Goal: Information Seeking & Learning: Learn about a topic

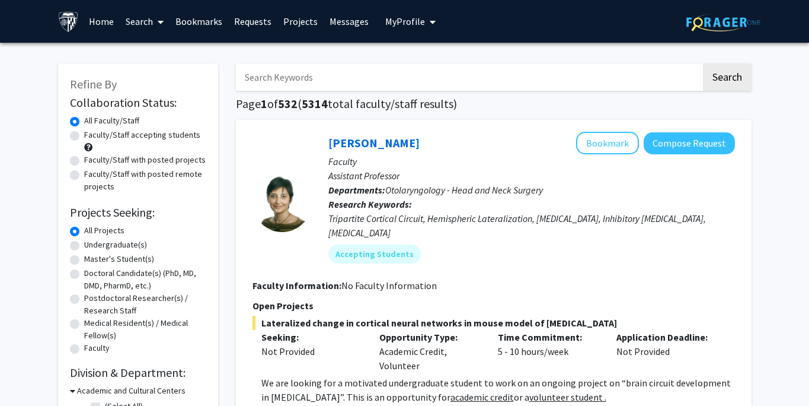
click at [84, 260] on label "Master's Student(s)" at bounding box center [119, 259] width 70 height 12
click at [84, 260] on input "Master's Student(s)" at bounding box center [88, 257] width 8 height 8
radio input "true"
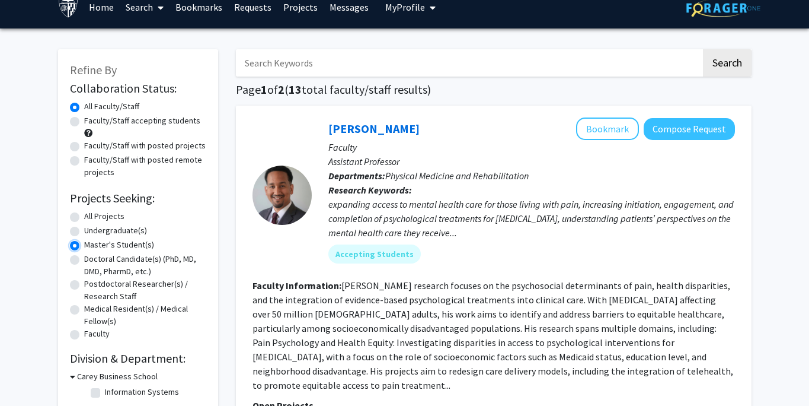
scroll to position [15, 0]
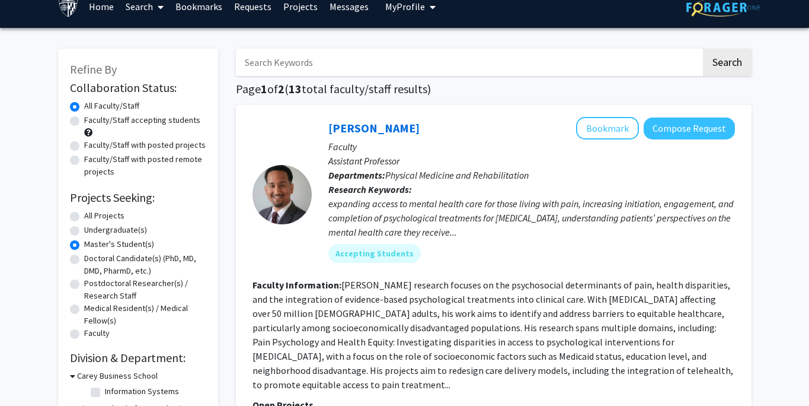
click at [104, 106] on label "All Faculty/Staff" at bounding box center [111, 106] width 55 height 12
click at [92, 106] on input "All Faculty/Staff" at bounding box center [88, 104] width 8 height 8
click at [89, 214] on label "All Projects" at bounding box center [104, 215] width 40 height 12
click at [89, 214] on input "All Projects" at bounding box center [88, 213] width 8 height 8
radio input "true"
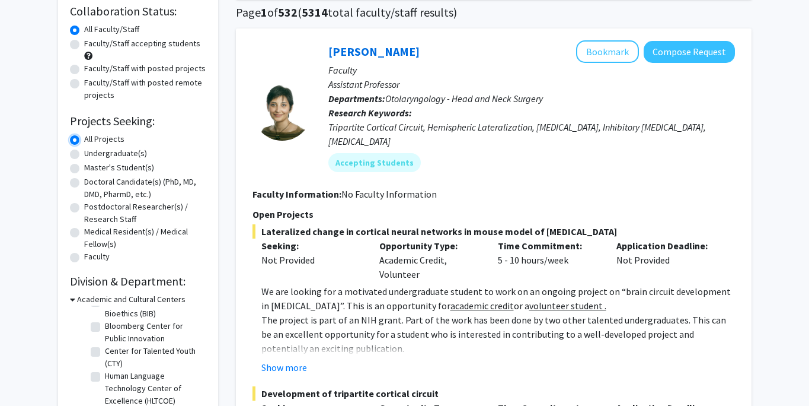
scroll to position [39, 0]
click at [105, 320] on label "Bloomberg Center for Public Innovation" at bounding box center [154, 332] width 98 height 25
click at [105, 320] on input "Bloomberg Center for Public Innovation" at bounding box center [109, 324] width 8 height 8
checkbox input "true"
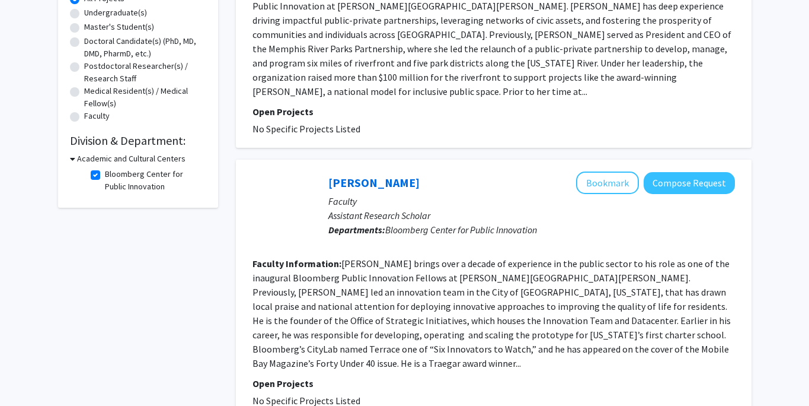
scroll to position [245, 0]
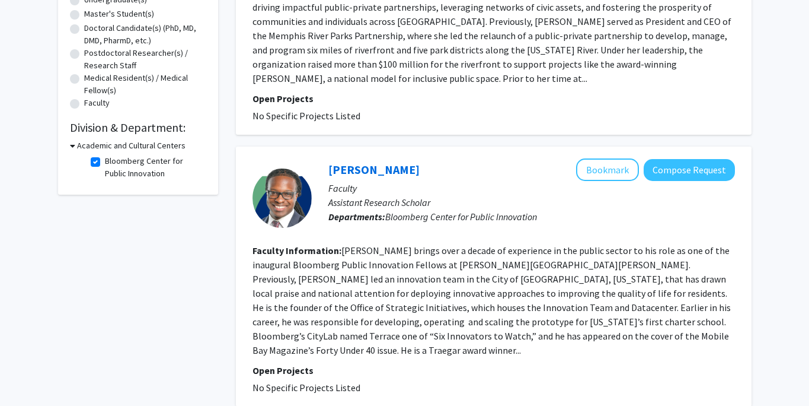
click at [72, 146] on icon at bounding box center [72, 145] width 5 height 12
click at [72, 146] on icon at bounding box center [71, 145] width 3 height 12
click at [105, 161] on label "Bloomberg Center for Public Innovation" at bounding box center [154, 167] width 98 height 25
click at [105, 161] on input "Bloomberg Center for Public Innovation" at bounding box center [109, 159] width 8 height 8
checkbox input "false"
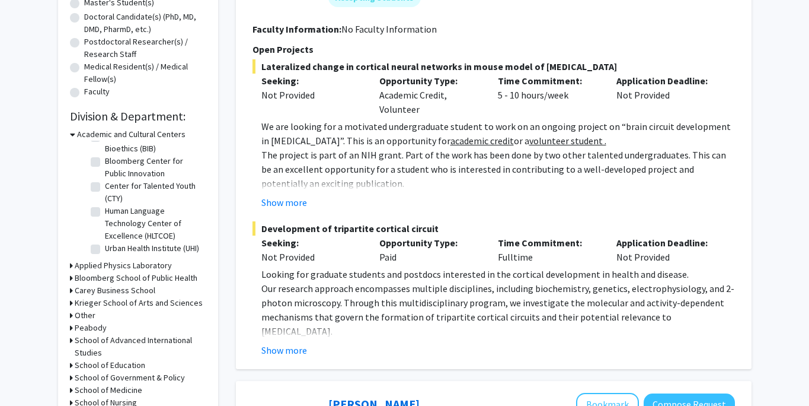
scroll to position [257, 0]
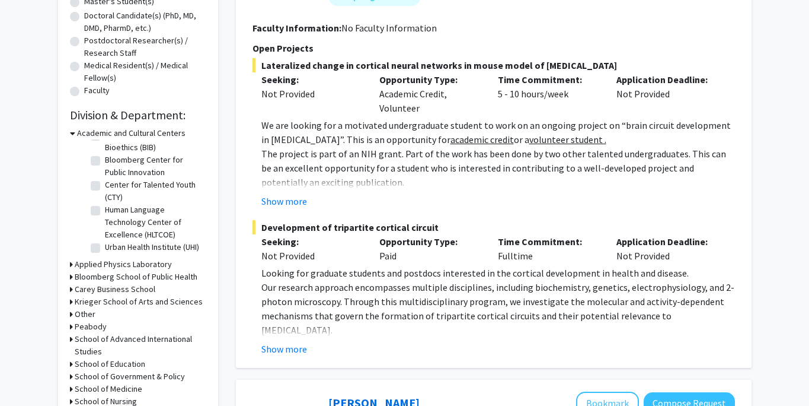
click at [106, 274] on h3 "Bloomberg School of Public Health" at bounding box center [136, 276] width 123 height 12
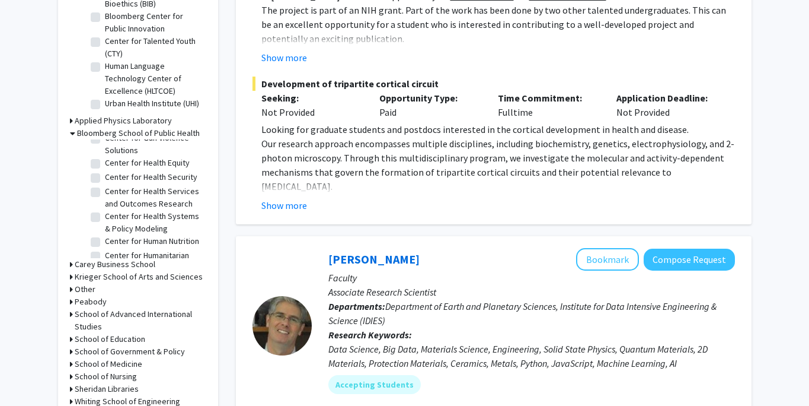
scroll to position [168, 0]
click at [105, 199] on label "Center for Health Services and Outcomes Research" at bounding box center [154, 196] width 98 height 25
click at [105, 192] on input "Center for Health Services and Outcomes Research" at bounding box center [109, 188] width 8 height 8
checkbox input "true"
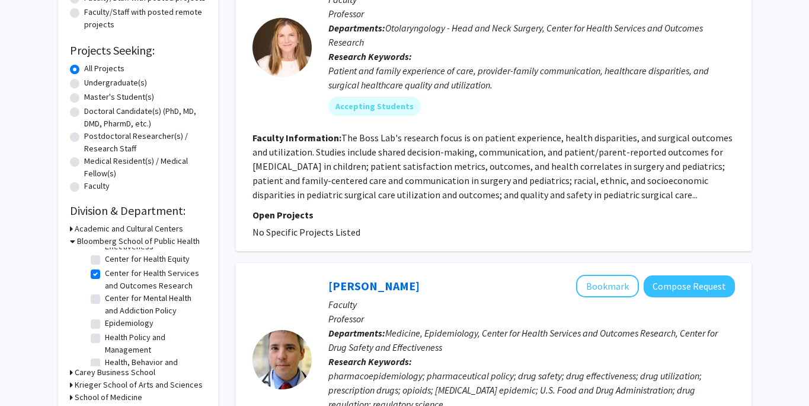
scroll to position [54, 0]
click at [105, 347] on label "Health Policy and Management" at bounding box center [154, 340] width 98 height 25
click at [105, 336] on input "Health Policy and Management" at bounding box center [109, 332] width 8 height 8
checkbox input "true"
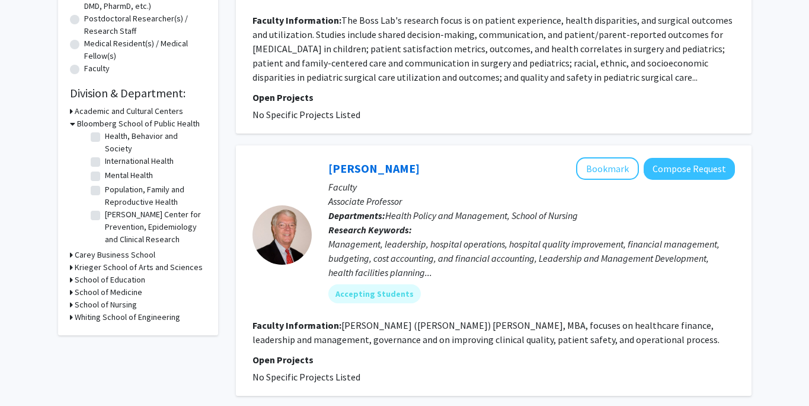
scroll to position [287, 0]
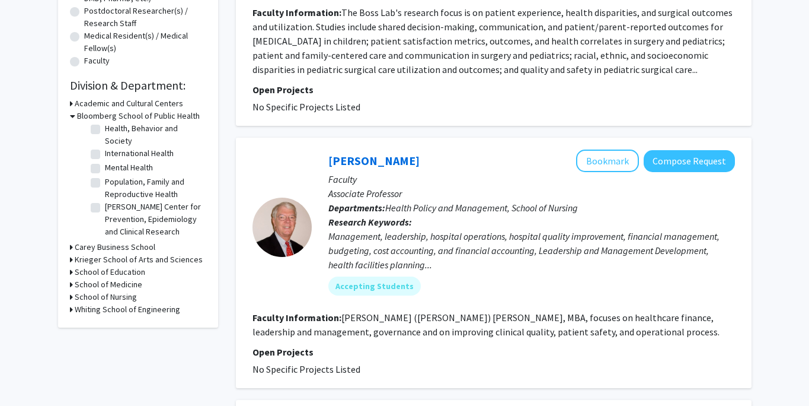
click at [72, 249] on icon at bounding box center [71, 247] width 3 height 12
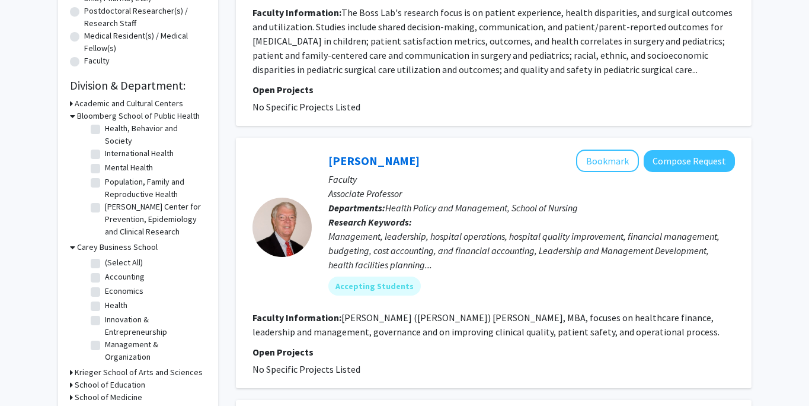
click at [105, 302] on label "Health" at bounding box center [116, 305] width 23 height 12
click at [105, 302] on input "Health" at bounding box center [109, 303] width 8 height 8
checkbox input "true"
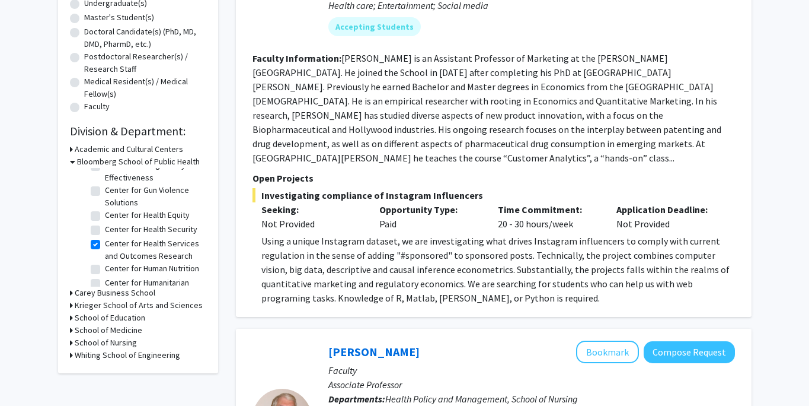
scroll to position [92, 0]
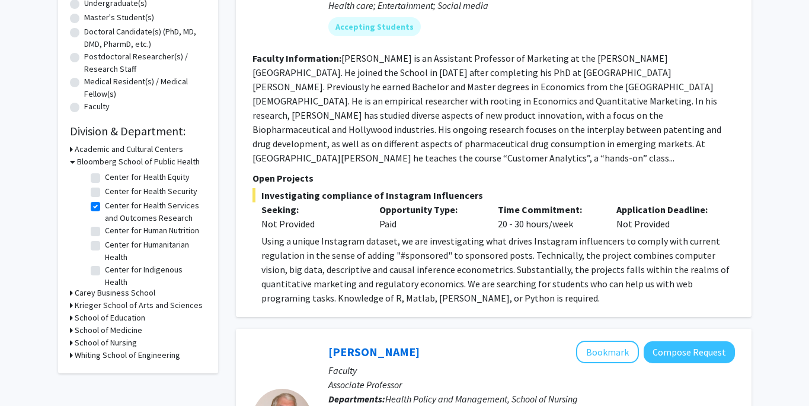
click at [74, 292] on div "Carey Business School" at bounding box center [138, 292] width 136 height 12
click at [69, 293] on div "Refine By Collaboration Status: Collaboration Status All Faculty/Staff Collabor…" at bounding box center [138, 97] width 160 height 551
click at [72, 293] on icon at bounding box center [71, 292] width 3 height 12
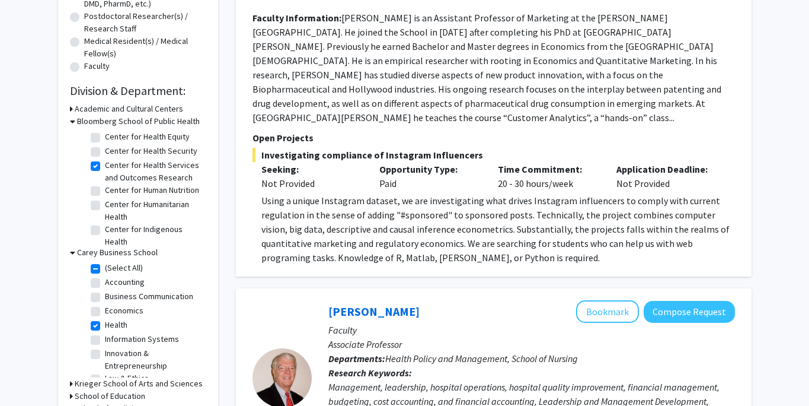
scroll to position [305, 0]
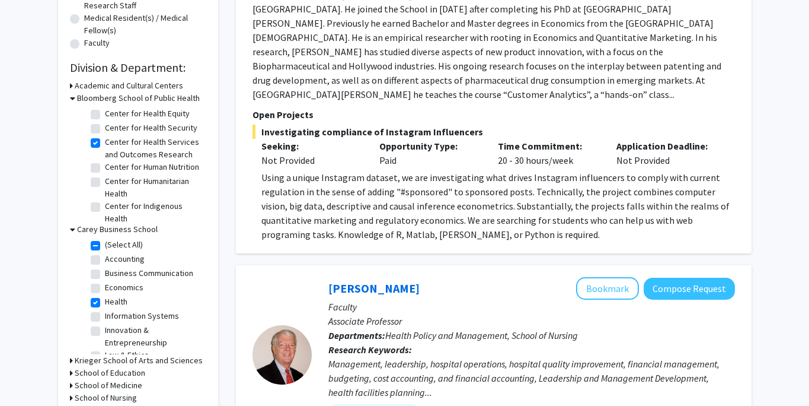
click at [105, 329] on label "Innovation & Entrepreneurship" at bounding box center [154, 336] width 98 height 25
click at [105, 329] on input "Innovation & Entrepreneurship" at bounding box center [109, 328] width 8 height 8
checkbox input "true"
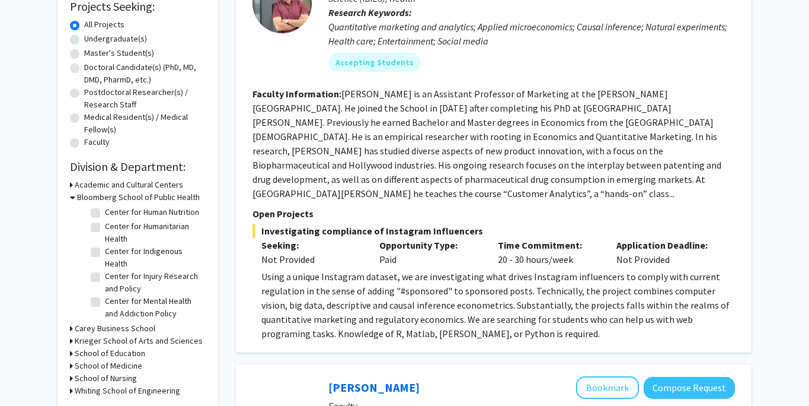
scroll to position [159, 0]
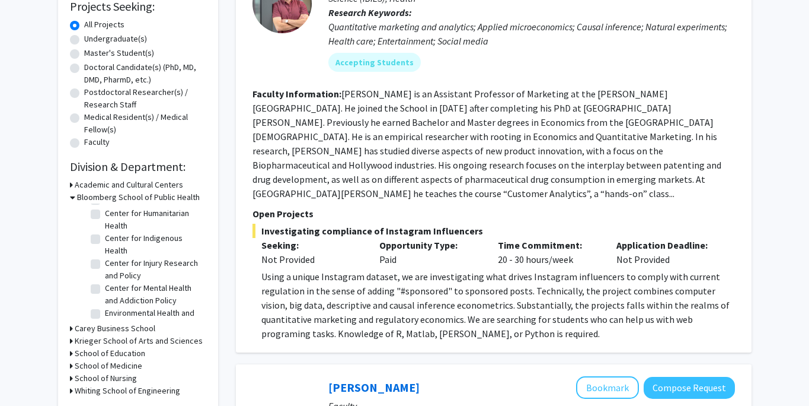
click at [82, 327] on h3 "Carey Business School" at bounding box center [115, 328] width 81 height 12
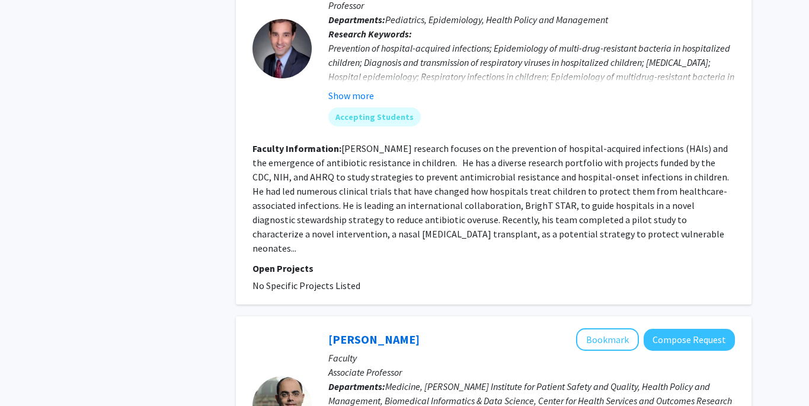
scroll to position [3059, 0]
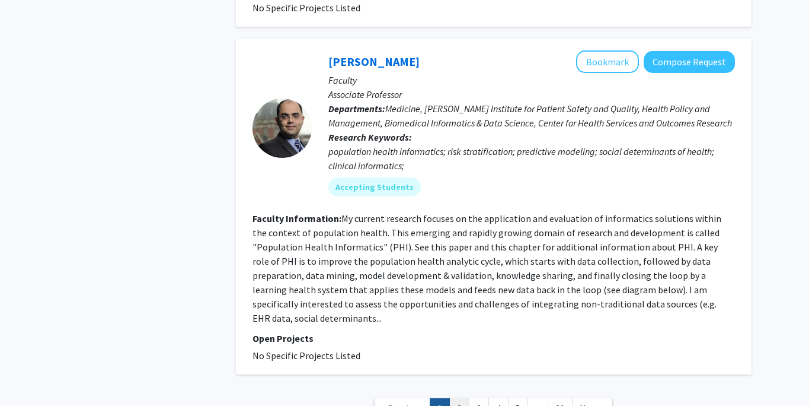
click at [460, 398] on link "2" at bounding box center [459, 408] width 20 height 21
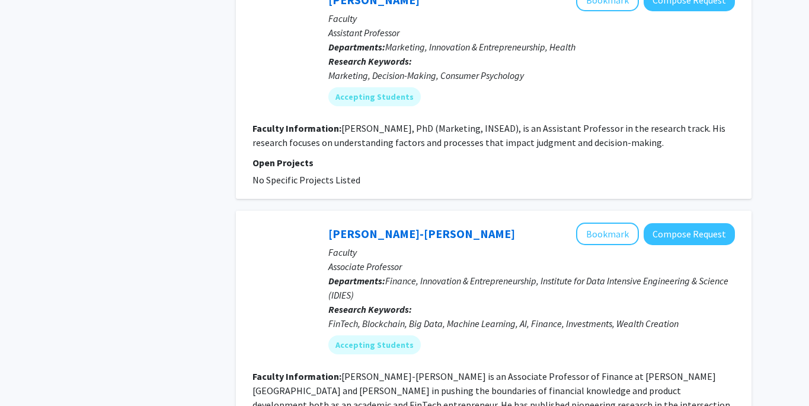
scroll to position [2838, 0]
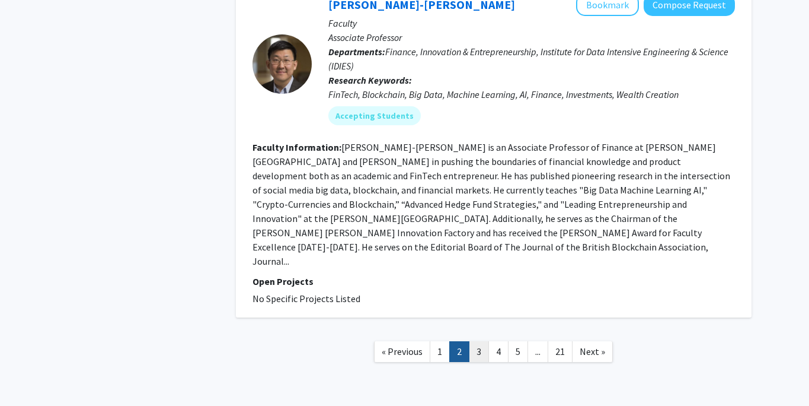
click at [474, 341] on link "3" at bounding box center [479, 351] width 20 height 21
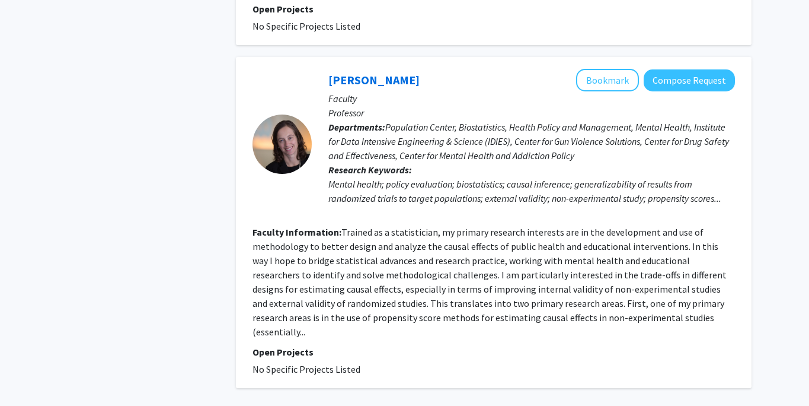
scroll to position [2351, 0]
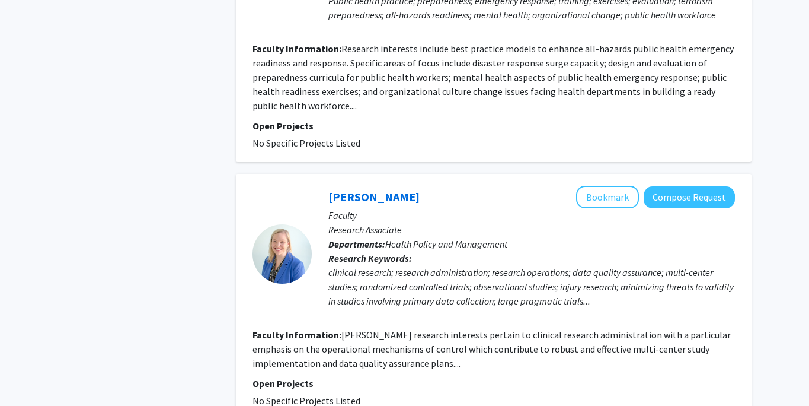
scroll to position [2631, 0]
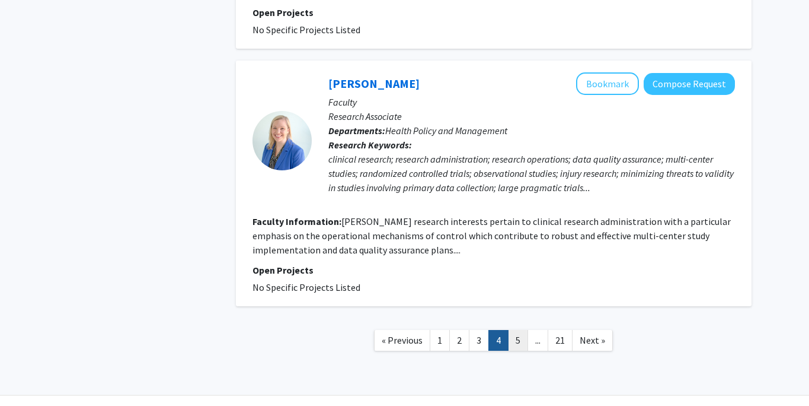
click at [516, 330] on link "5" at bounding box center [518, 340] width 20 height 21
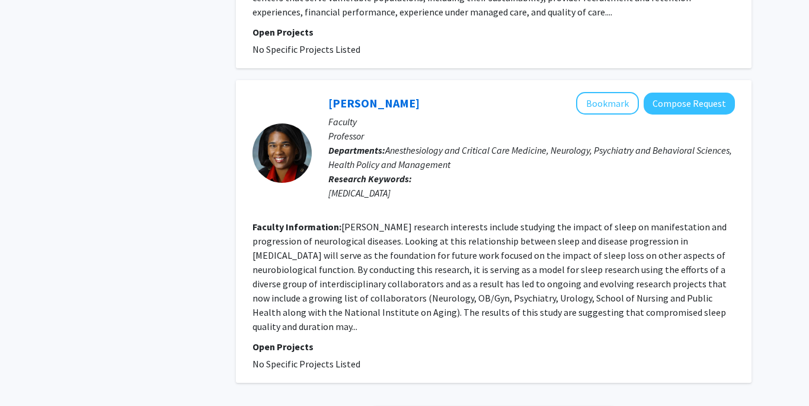
scroll to position [2684, 0]
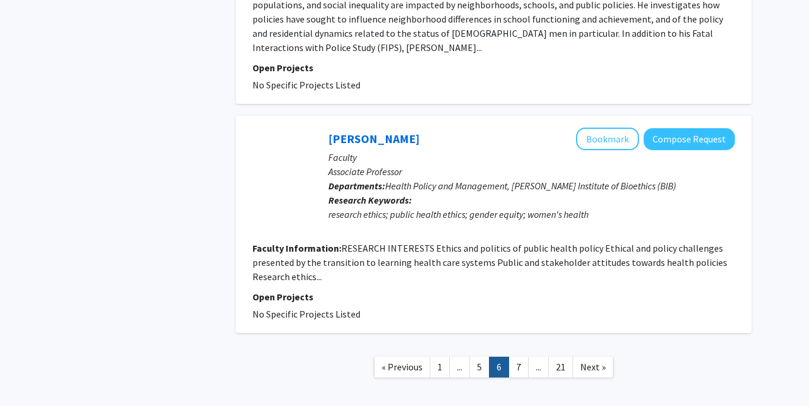
scroll to position [2698, 0]
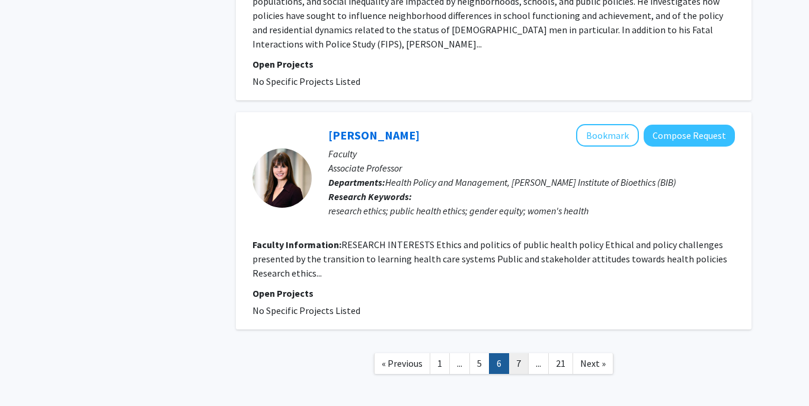
click at [516, 353] on link "7" at bounding box center [519, 363] width 20 height 21
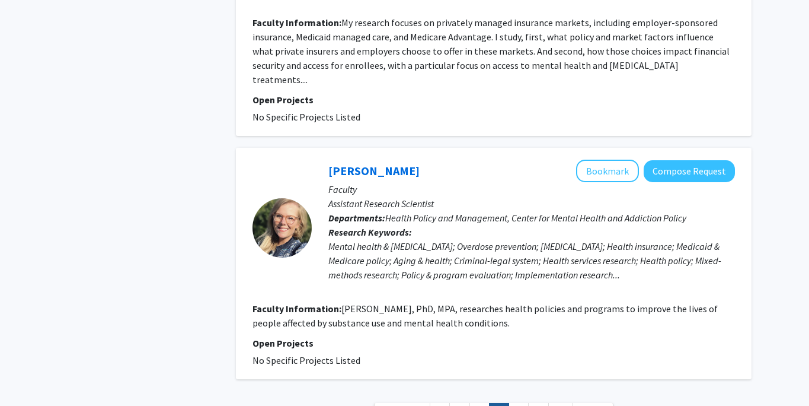
scroll to position [2407, 0]
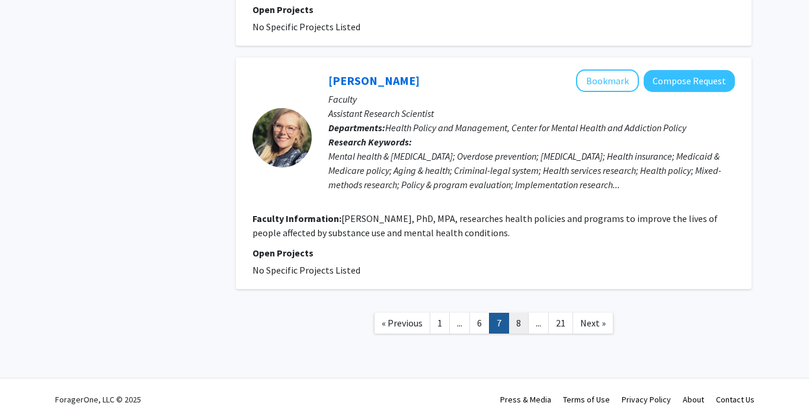
click at [519, 312] on link "8" at bounding box center [519, 322] width 20 height 21
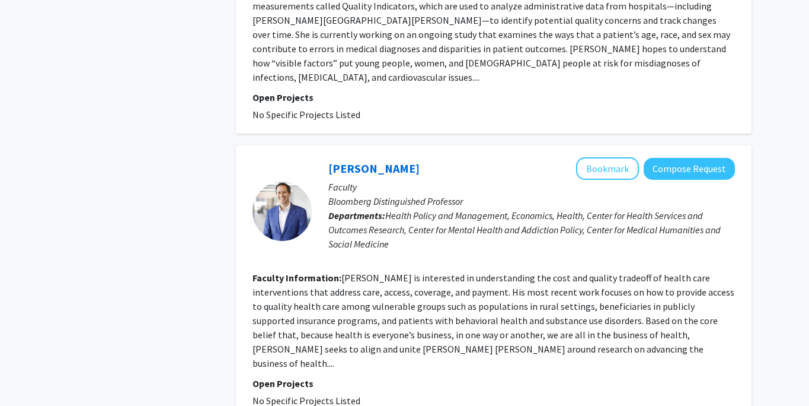
scroll to position [2356, 0]
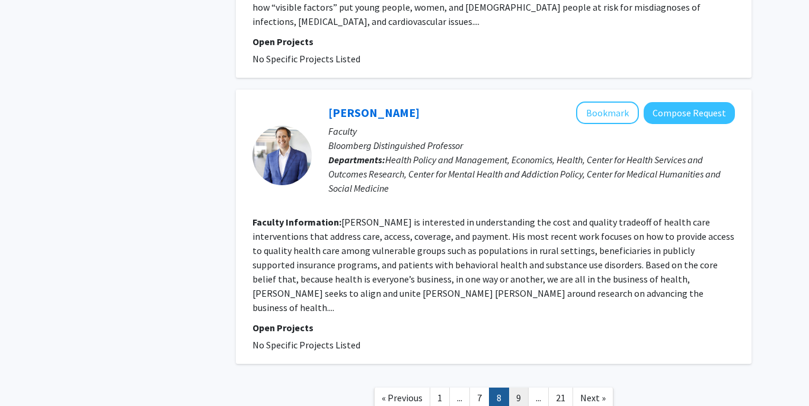
click at [514, 387] on link "9" at bounding box center [519, 397] width 20 height 21
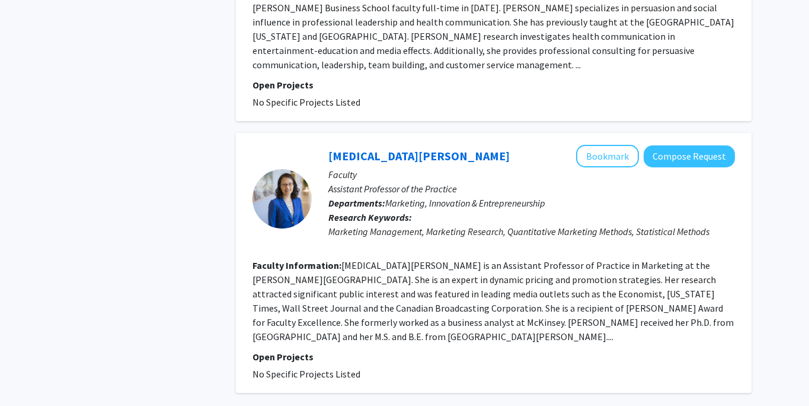
scroll to position [2777, 0]
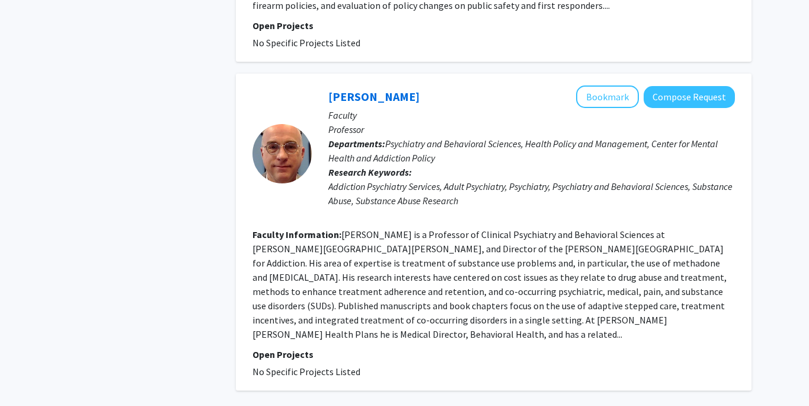
scroll to position [2696, 0]
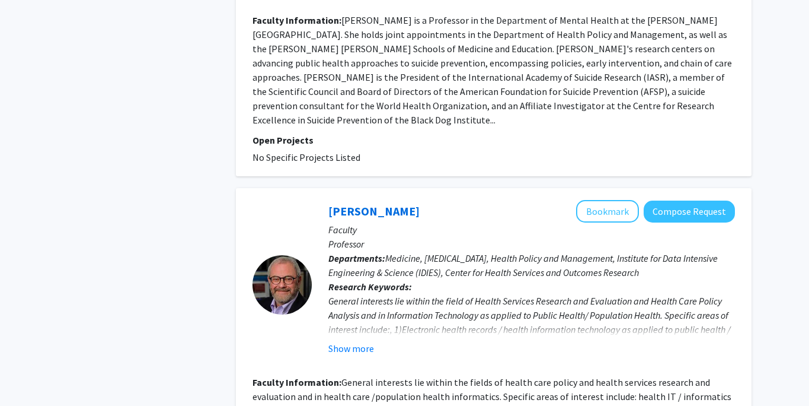
scroll to position [2922, 0]
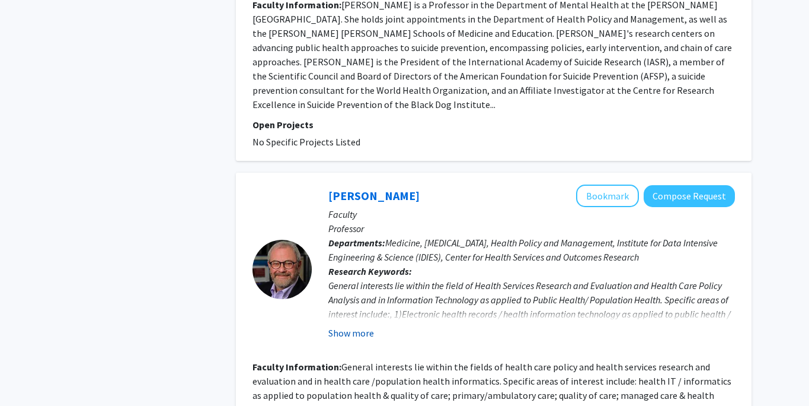
click at [347, 326] on button "Show more" at bounding box center [351, 333] width 46 height 14
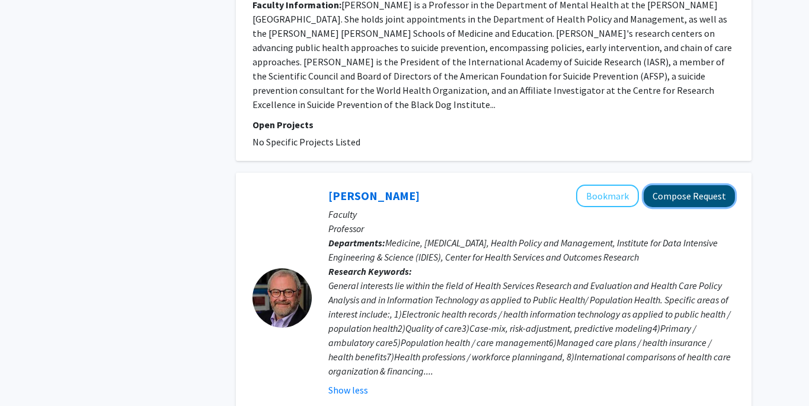
click at [682, 185] on button "Compose Request" at bounding box center [689, 196] width 91 height 22
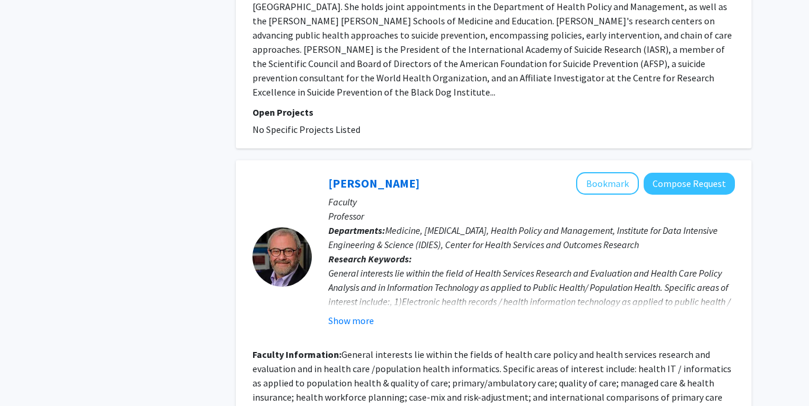
scroll to position [3028, 0]
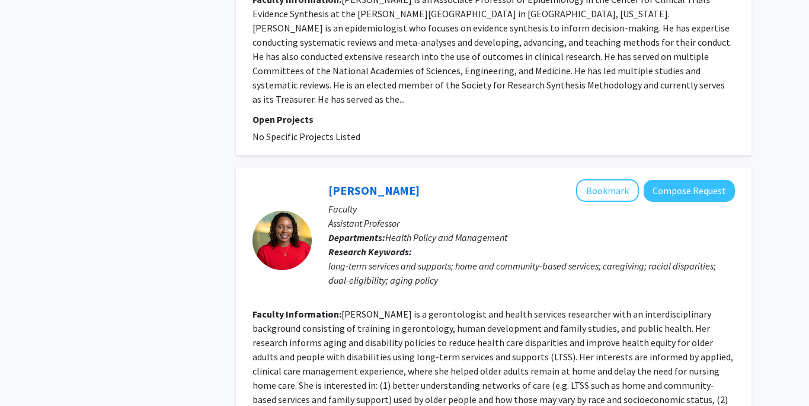
scroll to position [2620, 0]
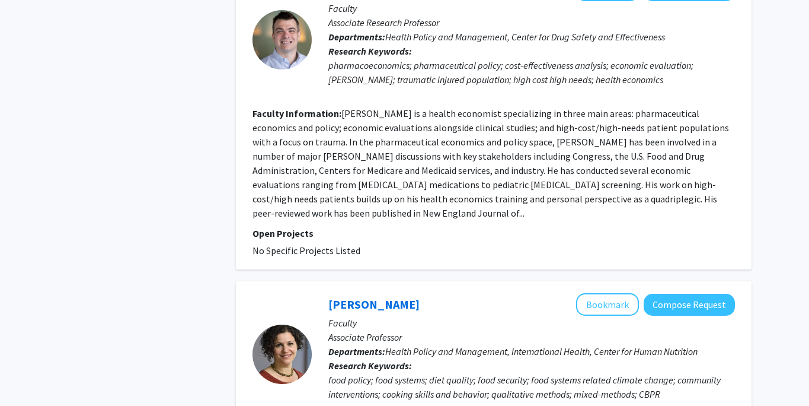
scroll to position [2876, 0]
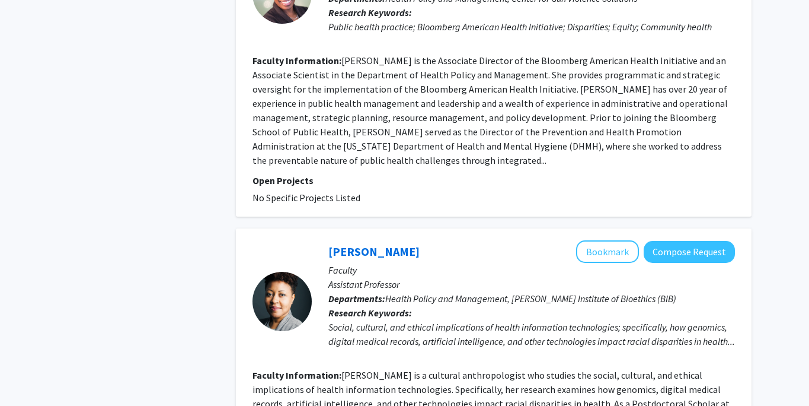
scroll to position [1204, 0]
